Goal: Information Seeking & Learning: Learn about a topic

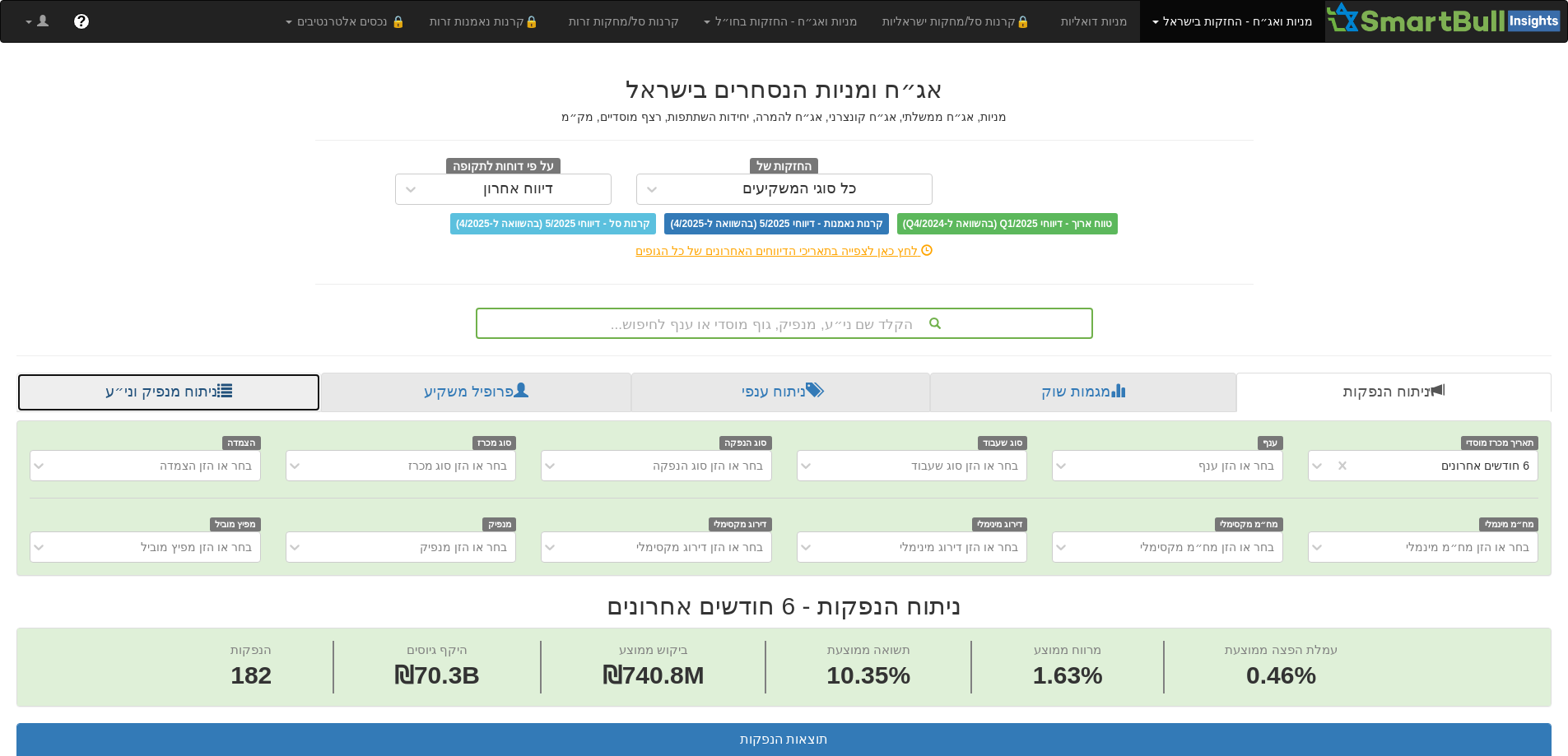
click at [177, 396] on link "ניתוח מנפיק וני״ע" at bounding box center [168, 392] width 305 height 39
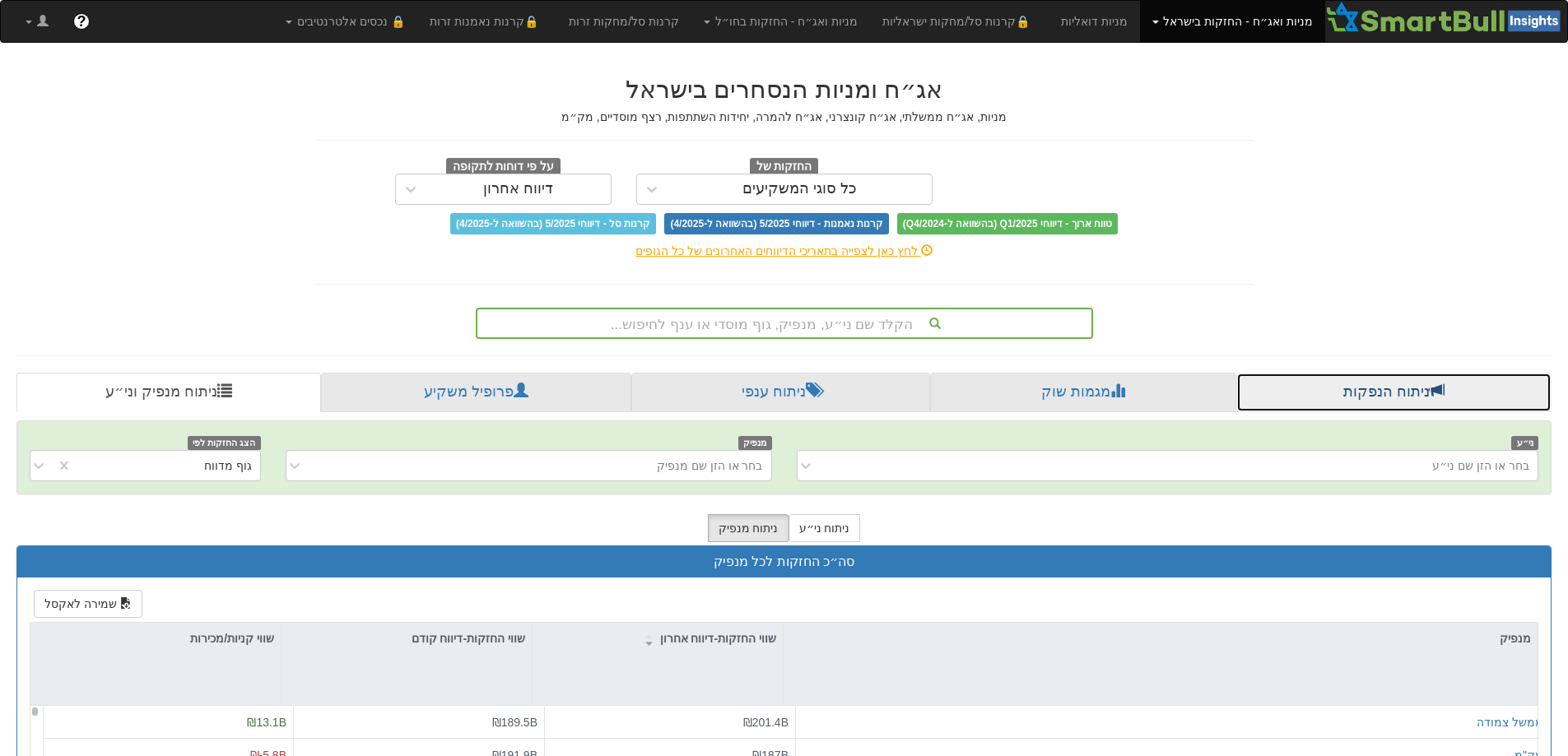
click at [1374, 395] on link "ניתוח הנפקות" at bounding box center [1394, 392] width 315 height 39
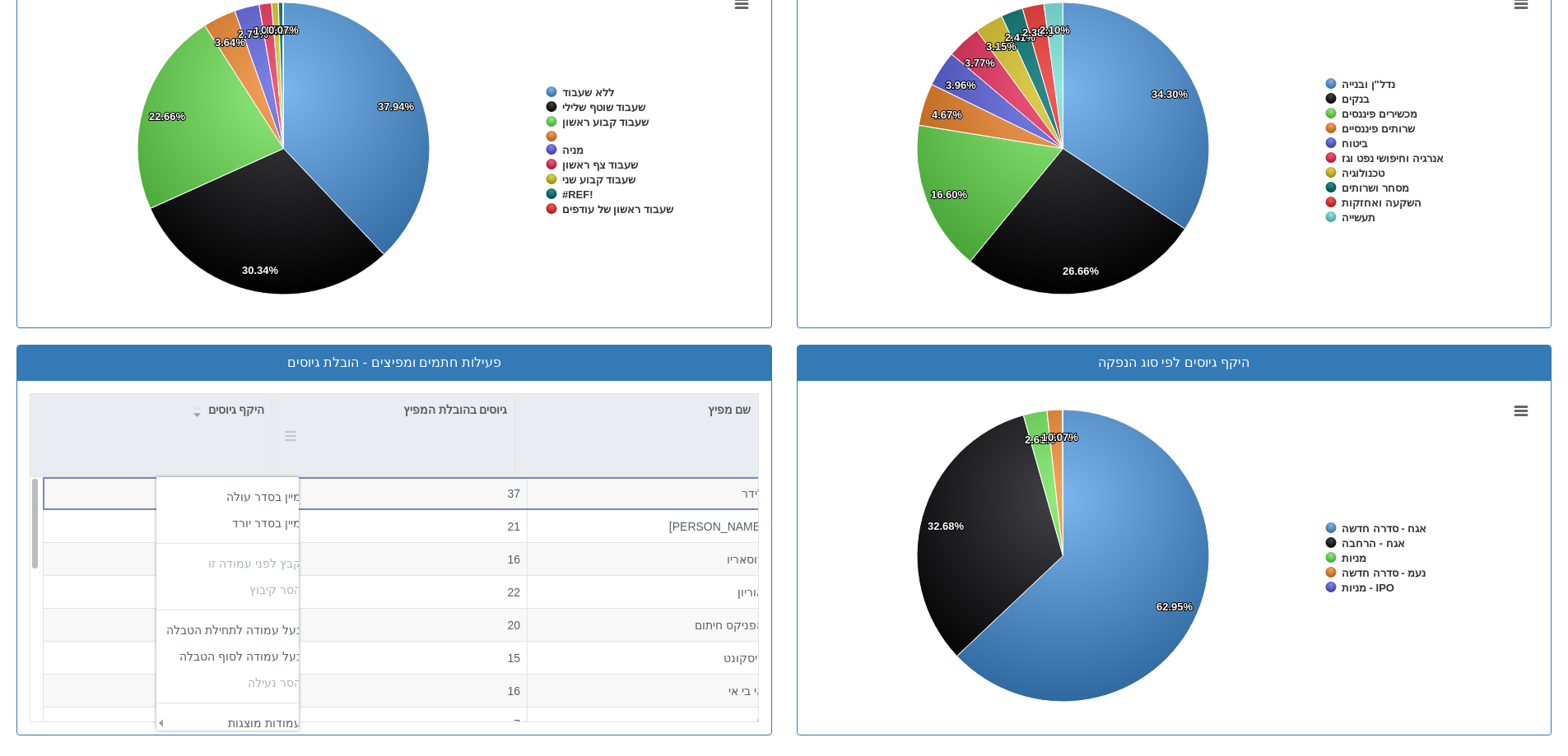
click at [290, 434] on div at bounding box center [288, 435] width 18 height 82
click at [734, 406] on div "שם מפיץ" at bounding box center [636, 409] width 243 height 31
click at [47, 431] on div at bounding box center [46, 435] width 18 height 82
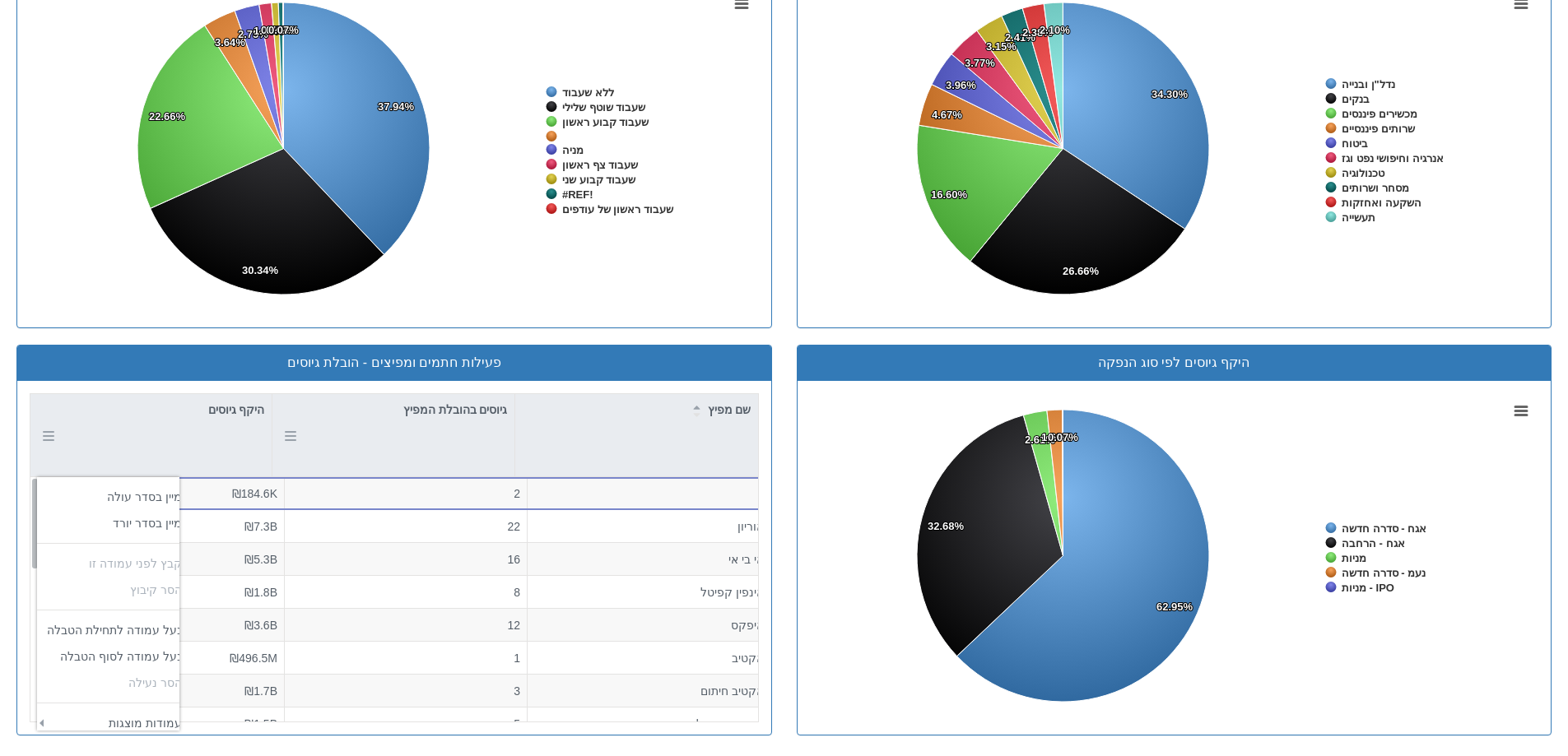
click at [362, 425] on div "גיוסים בהובלת המפיץ" at bounding box center [393, 409] width 242 height 31
click at [720, 411] on div "שם מפיץ" at bounding box center [636, 409] width 243 height 31
click at [727, 411] on div "שם מפיץ" at bounding box center [636, 409] width 243 height 31
click at [392, 431] on div "גיוסים בהובלת המפיץ" at bounding box center [393, 435] width 242 height 82
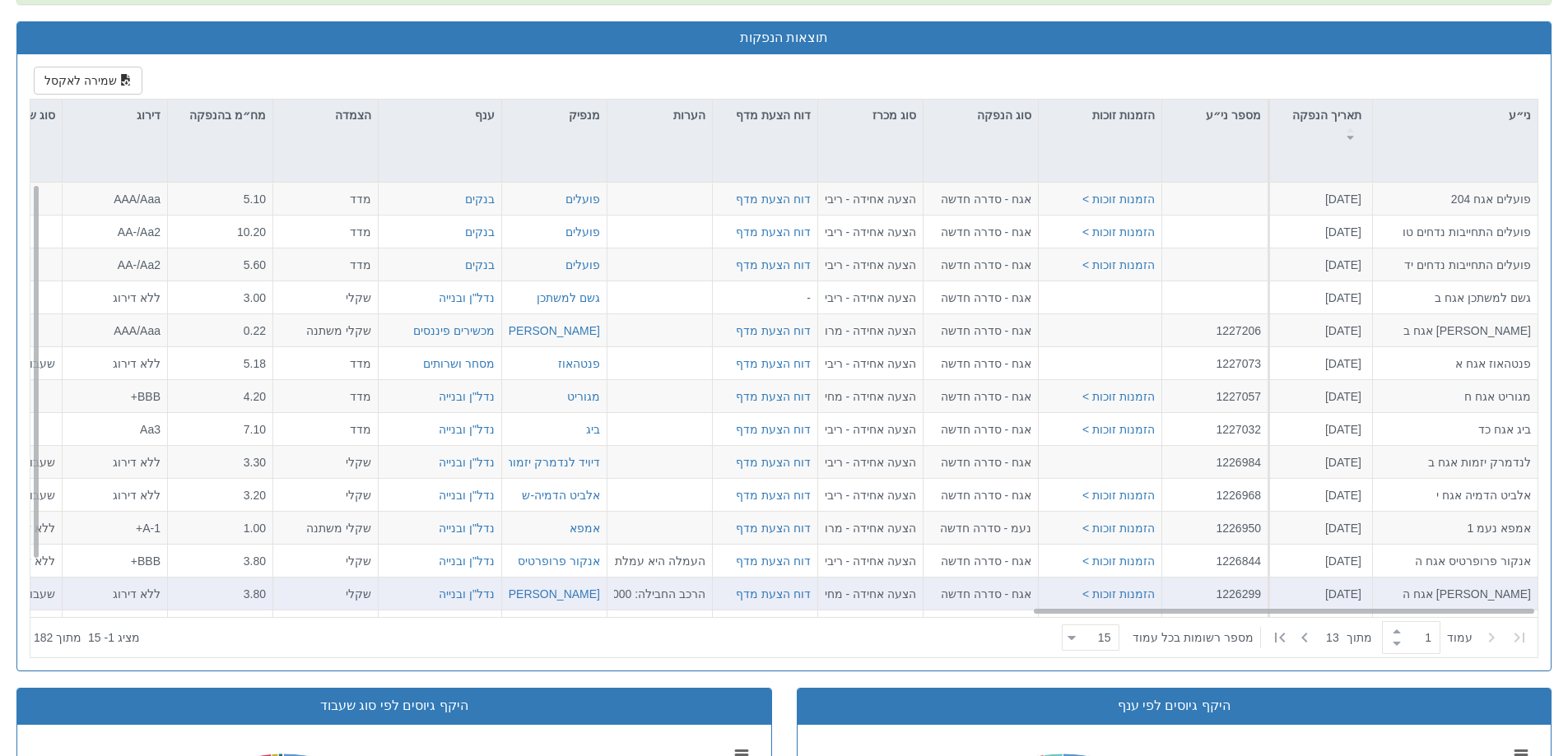
scroll to position [383, 0]
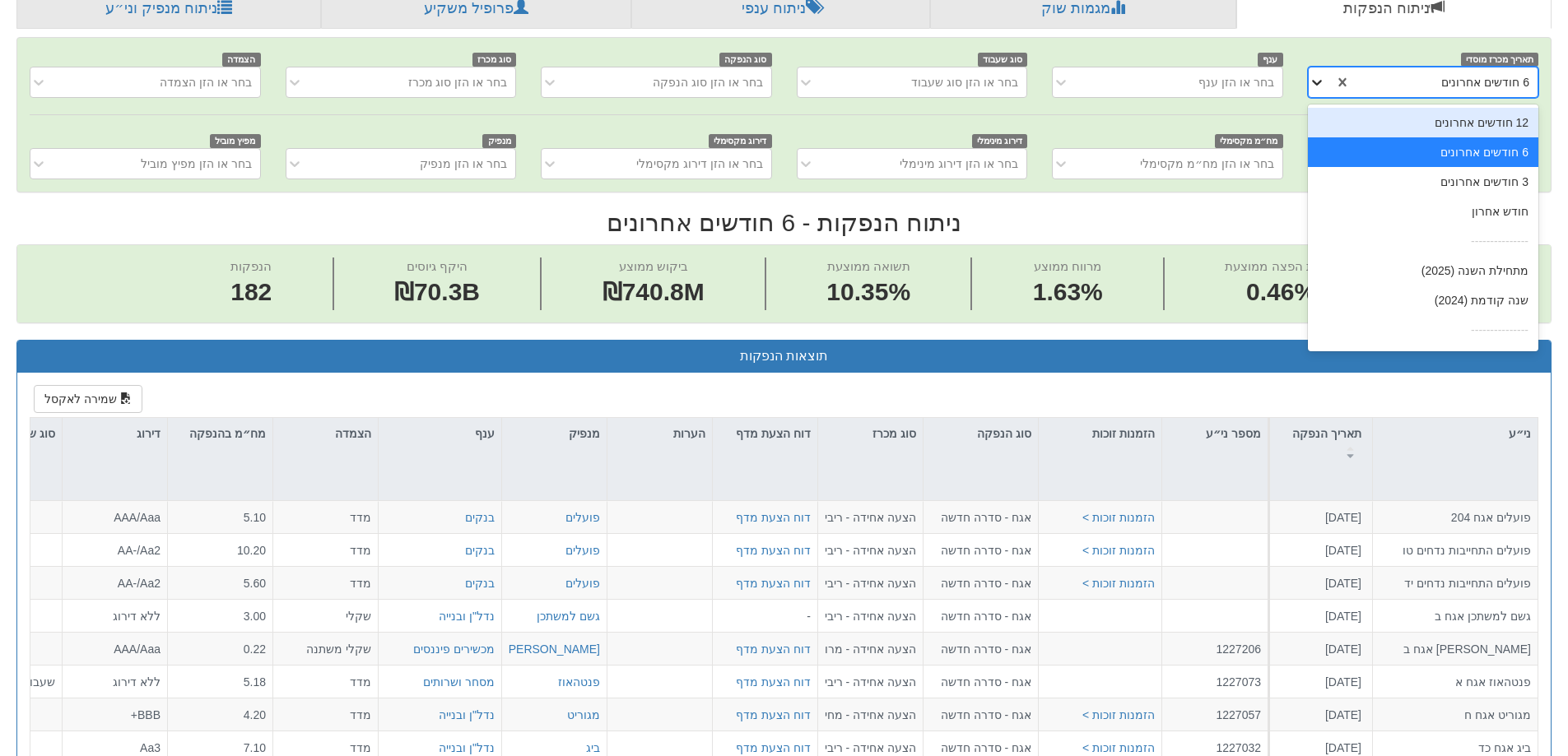
click at [1314, 84] on icon at bounding box center [1317, 82] width 16 height 16
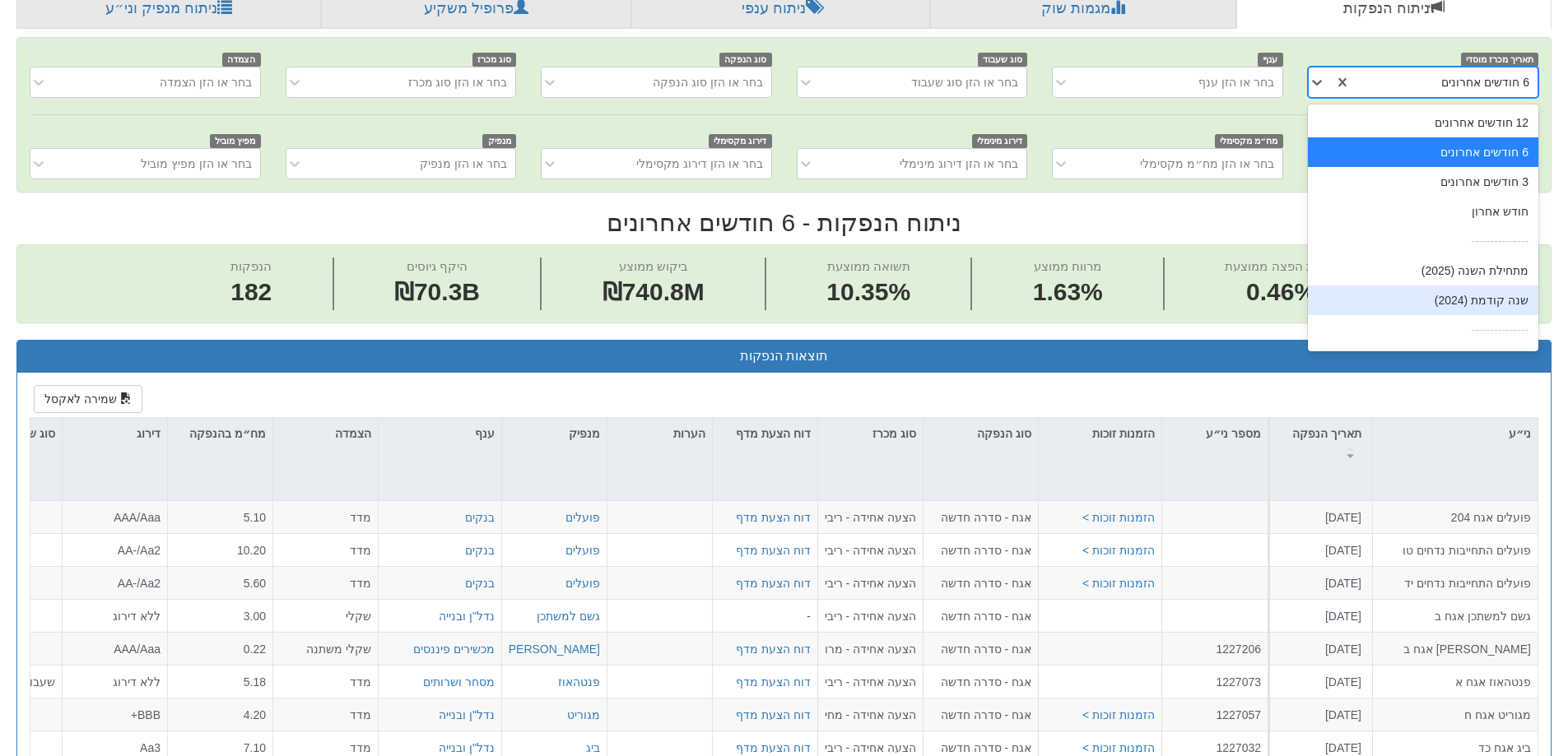
click at [1480, 299] on div "שנה קודמת (2024)" at bounding box center [1423, 300] width 230 height 30
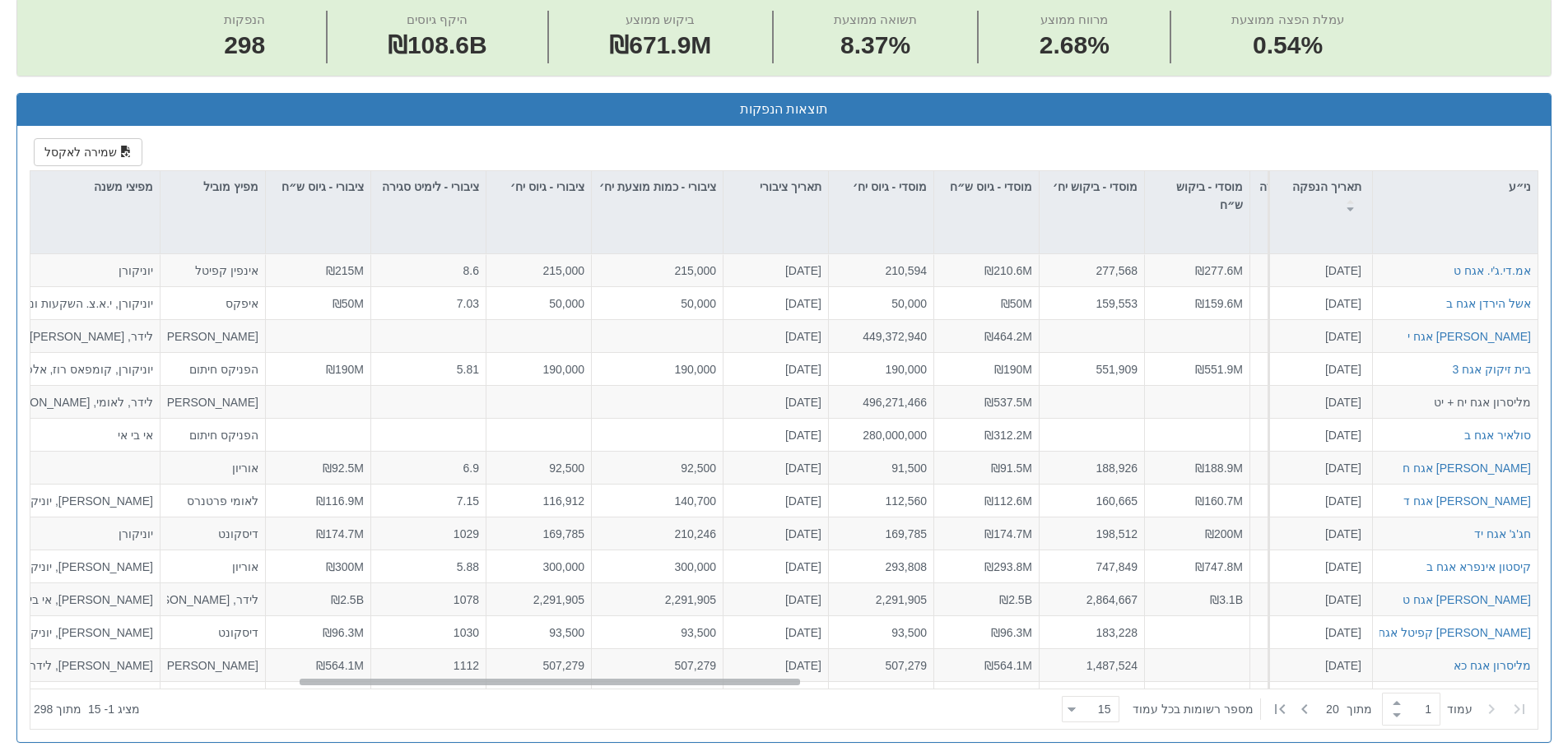
scroll to position [0, 739]
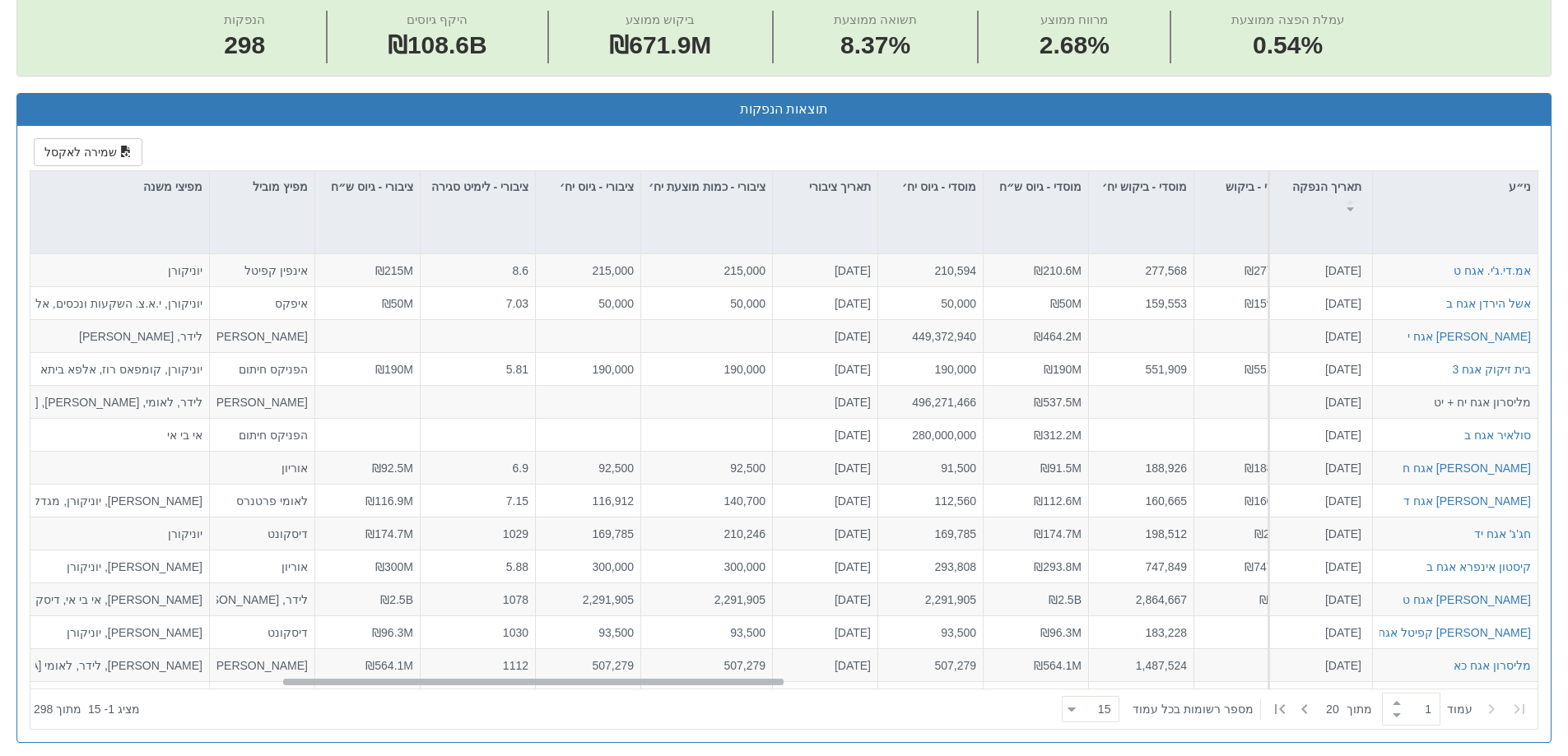
drag, startPoint x: 1075, startPoint y: 684, endPoint x: 325, endPoint y: 711, distance: 750.5
click at [325, 711] on div "ני״ע תאריך הנפקה מספר ני״ע הזמנות זוכות סוג הנפקה סוג מכרז דוח הצעת מדף הערות מ…" at bounding box center [784, 450] width 1507 height 558
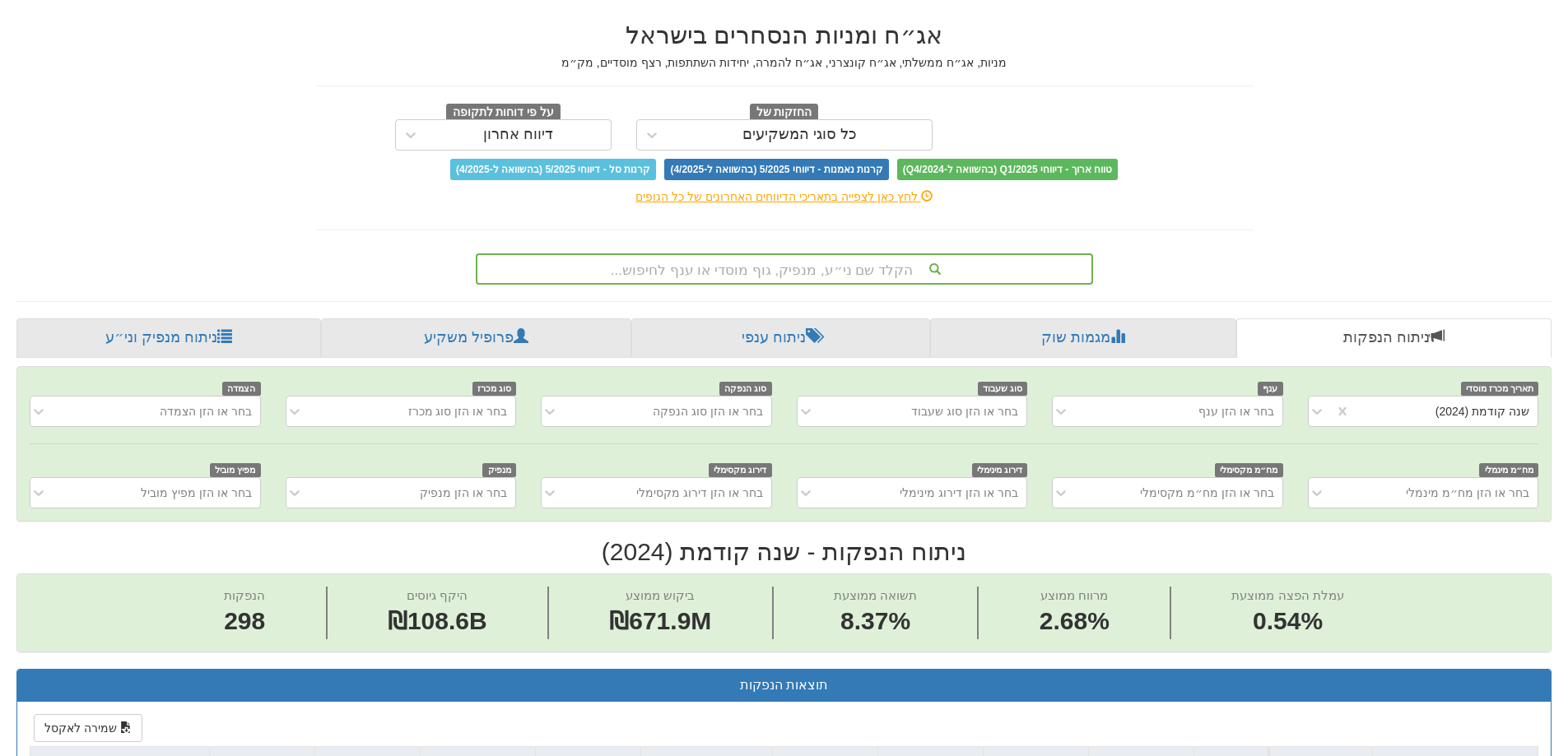
scroll to position [0, 0]
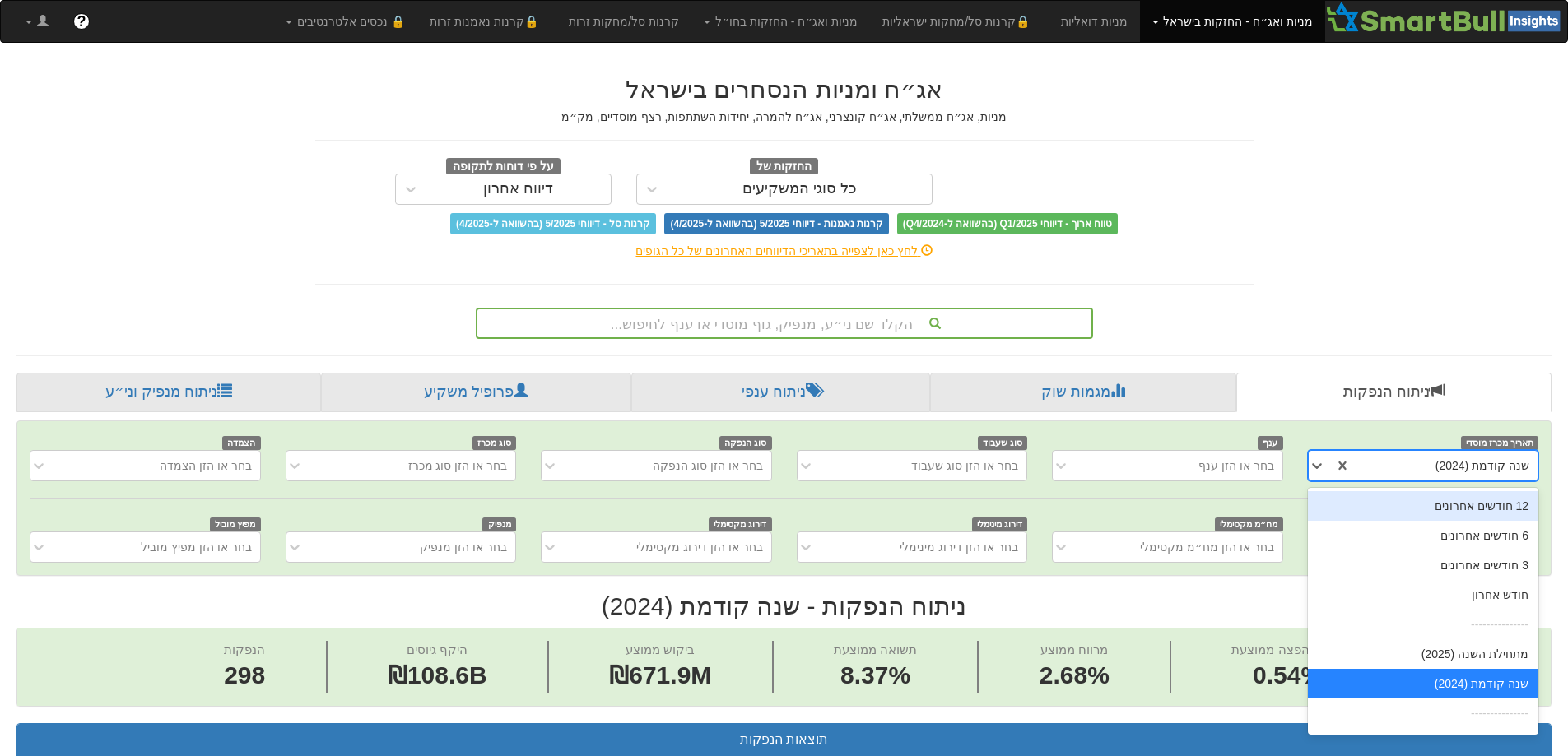
click at [1401, 470] on div "שנה קודמת (2024)" at bounding box center [1444, 465] width 187 height 26
click at [1460, 653] on div "מתחילת השנה (2025)" at bounding box center [1423, 654] width 230 height 30
